Goal: Task Accomplishment & Management: Use online tool/utility

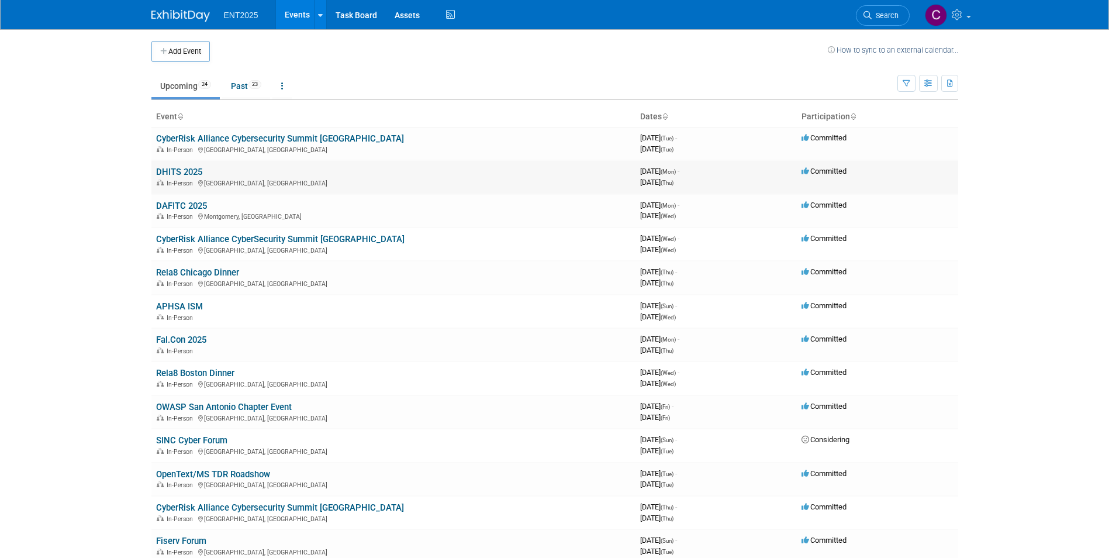
click at [184, 172] on link "DHITS 2025" at bounding box center [179, 172] width 46 height 11
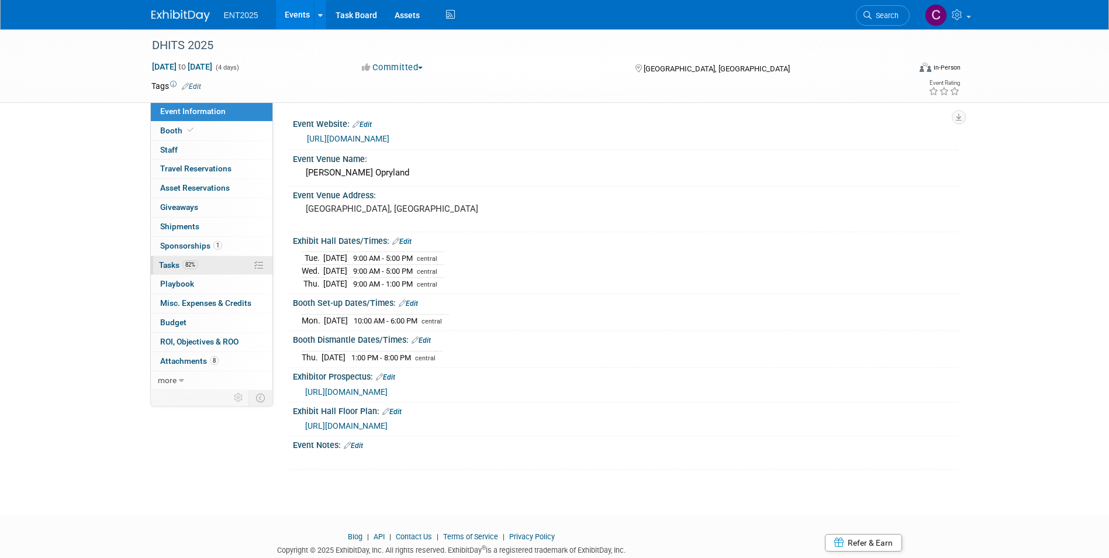
click at [170, 260] on span "Tasks 82%" at bounding box center [178, 264] width 39 height 9
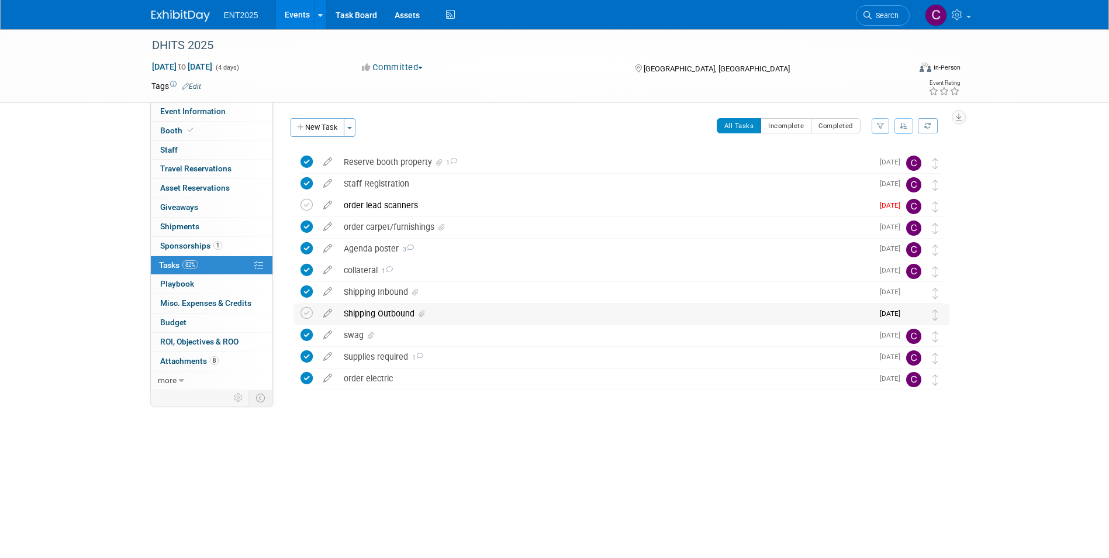
click at [371, 314] on div "Shipping Outbound" at bounding box center [605, 313] width 535 height 20
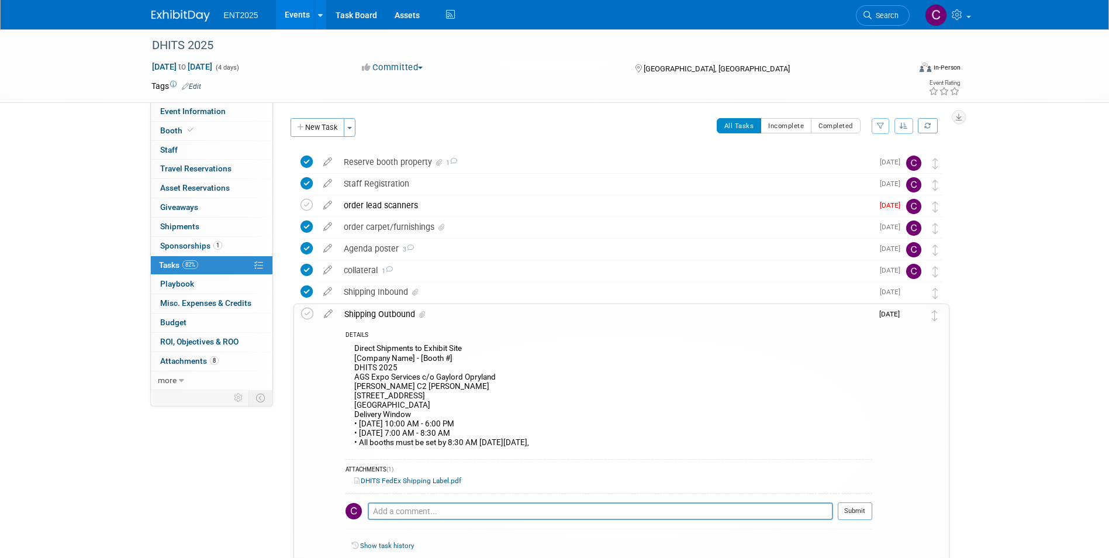
click at [354, 366] on div "Direct Shipments to Exhibit Site [Company Name] - [Booth #] DHITS 2025 AGS Expo…" at bounding box center [609, 397] width 527 height 112
drag, startPoint x: 356, startPoint y: 359, endPoint x: 533, endPoint y: 427, distance: 189.4
click at [533, 427] on div "Direct Shipments to Exhibit Site [Company Name] - [Booth #] DHITS 2025 AGS Expo…" at bounding box center [609, 397] width 527 height 112
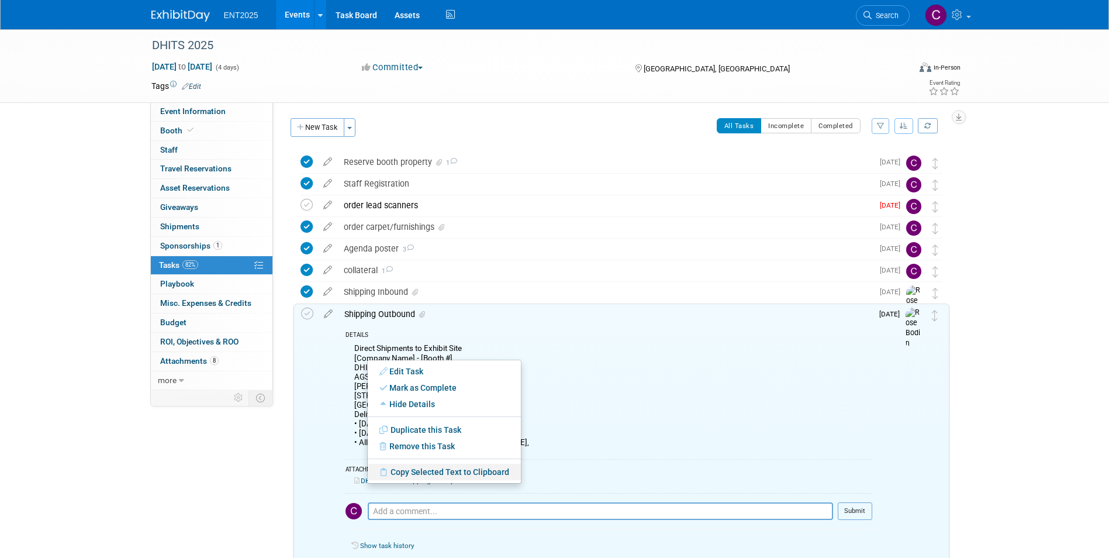
click at [398, 470] on link "Copy Selected Text to Clipboard" at bounding box center [444, 472] width 153 height 16
copy div "[Company Name] - [Booth #] DHITS 2025 AGS Expo Services c/o Gaylord Opryland Ry…"
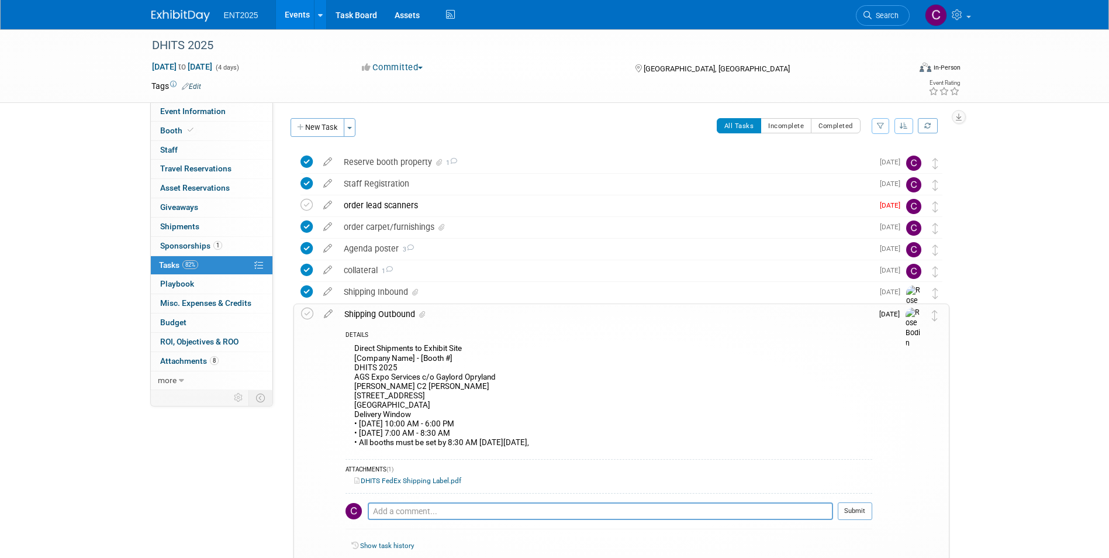
click at [623, 443] on div "Direct Shipments to Exhibit Site [Company Name] - [Booth #] DHITS 2025 AGS Expo…" at bounding box center [609, 397] width 527 height 112
drag, startPoint x: 171, startPoint y: 498, endPoint x: 175, endPoint y: 484, distance: 15.0
click at [171, 497] on div "Event Information Event Info Booth Booth 0 Staff 0 Staff 0 Travel Reservations …" at bounding box center [555, 356] width 824 height 655
